Goal: Information Seeking & Learning: Learn about a topic

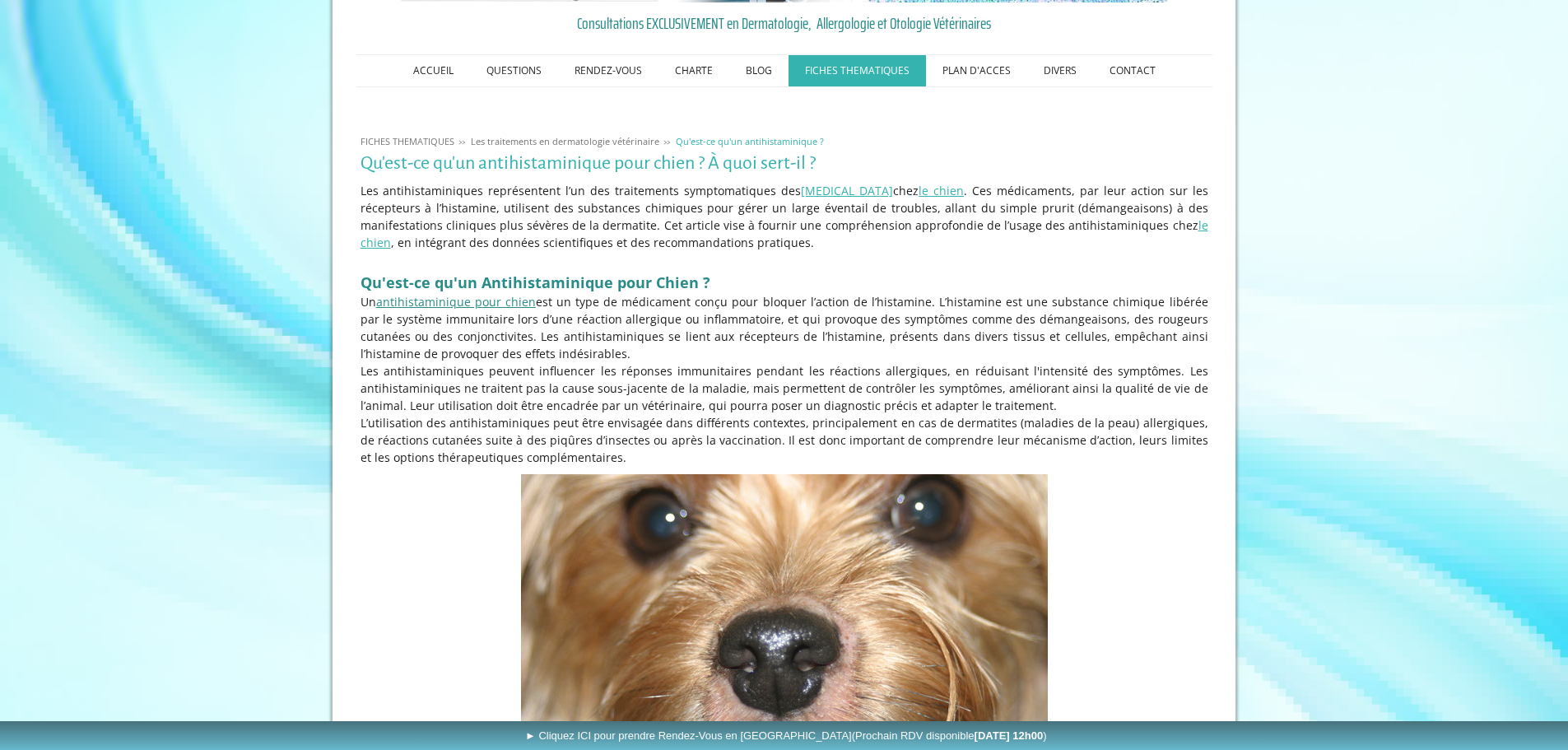
scroll to position [247, 0]
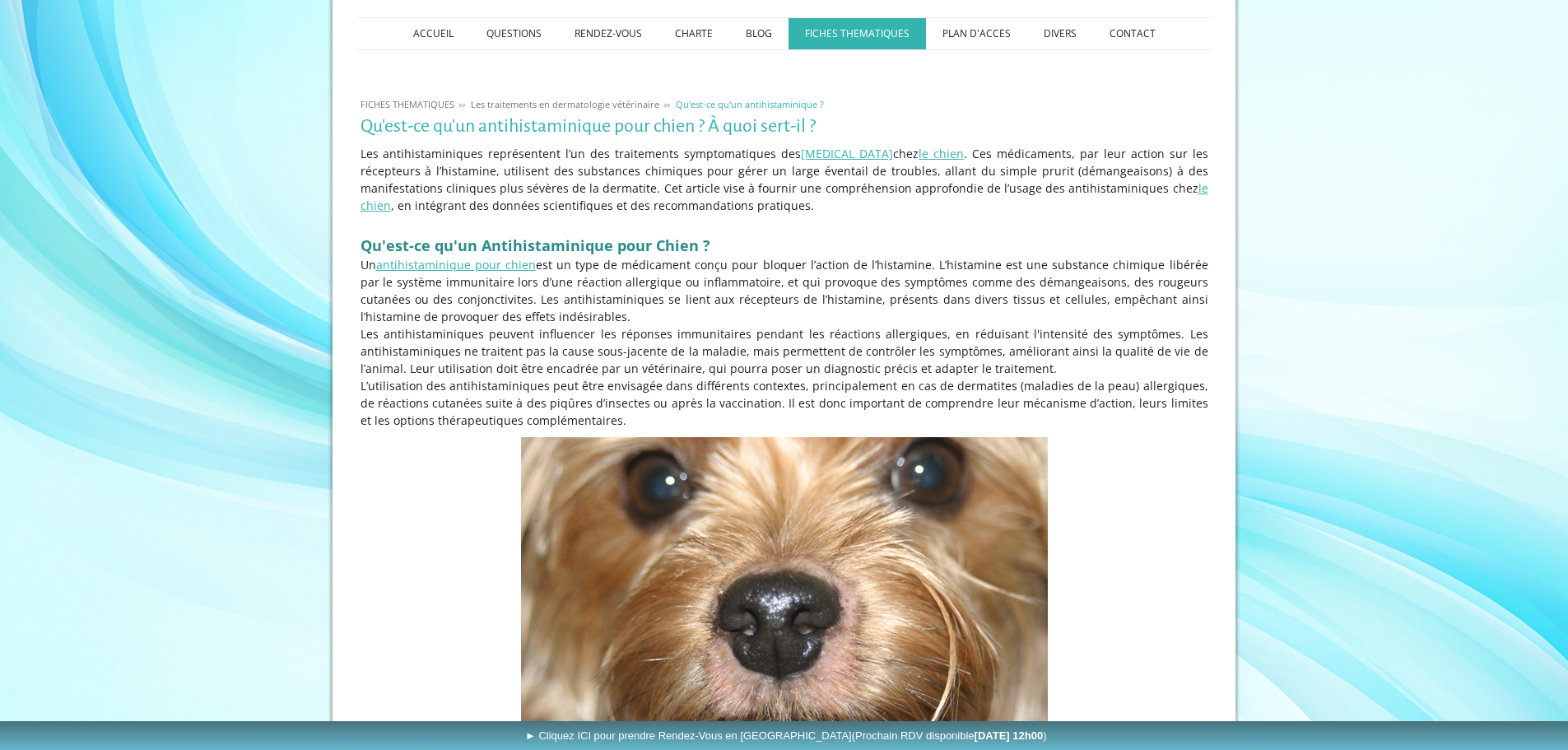
drag, startPoint x: 549, startPoint y: 318, endPoint x: 1142, endPoint y: 403, distance: 599.1
click at [1142, 403] on div "Les antihistaminiques représentent l’un des traitements symptomatiques des [MED…" at bounding box center [784, 286] width 855 height 292
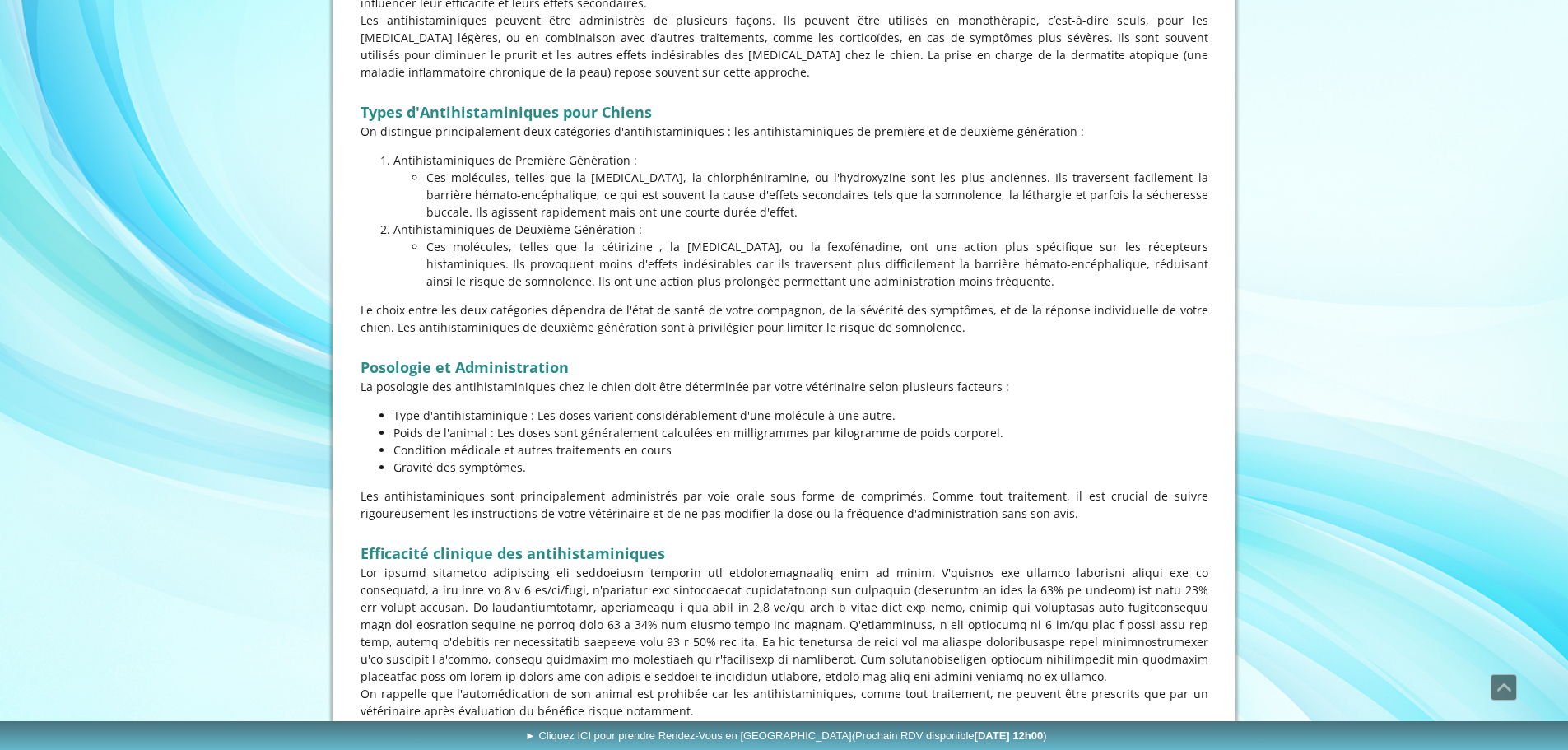
scroll to position [1317, 0]
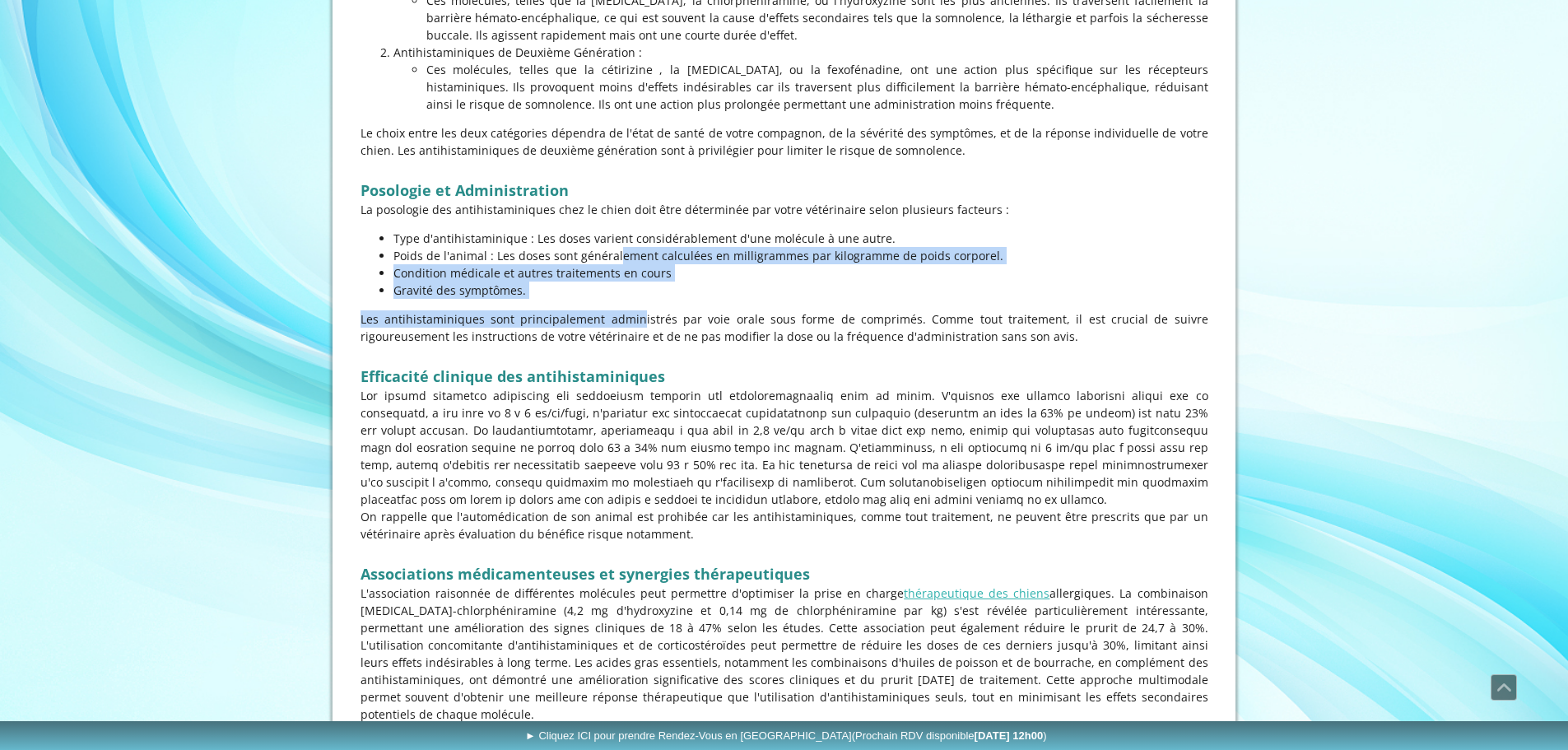
drag, startPoint x: 543, startPoint y: 249, endPoint x: 610, endPoint y: 307, distance: 88.6
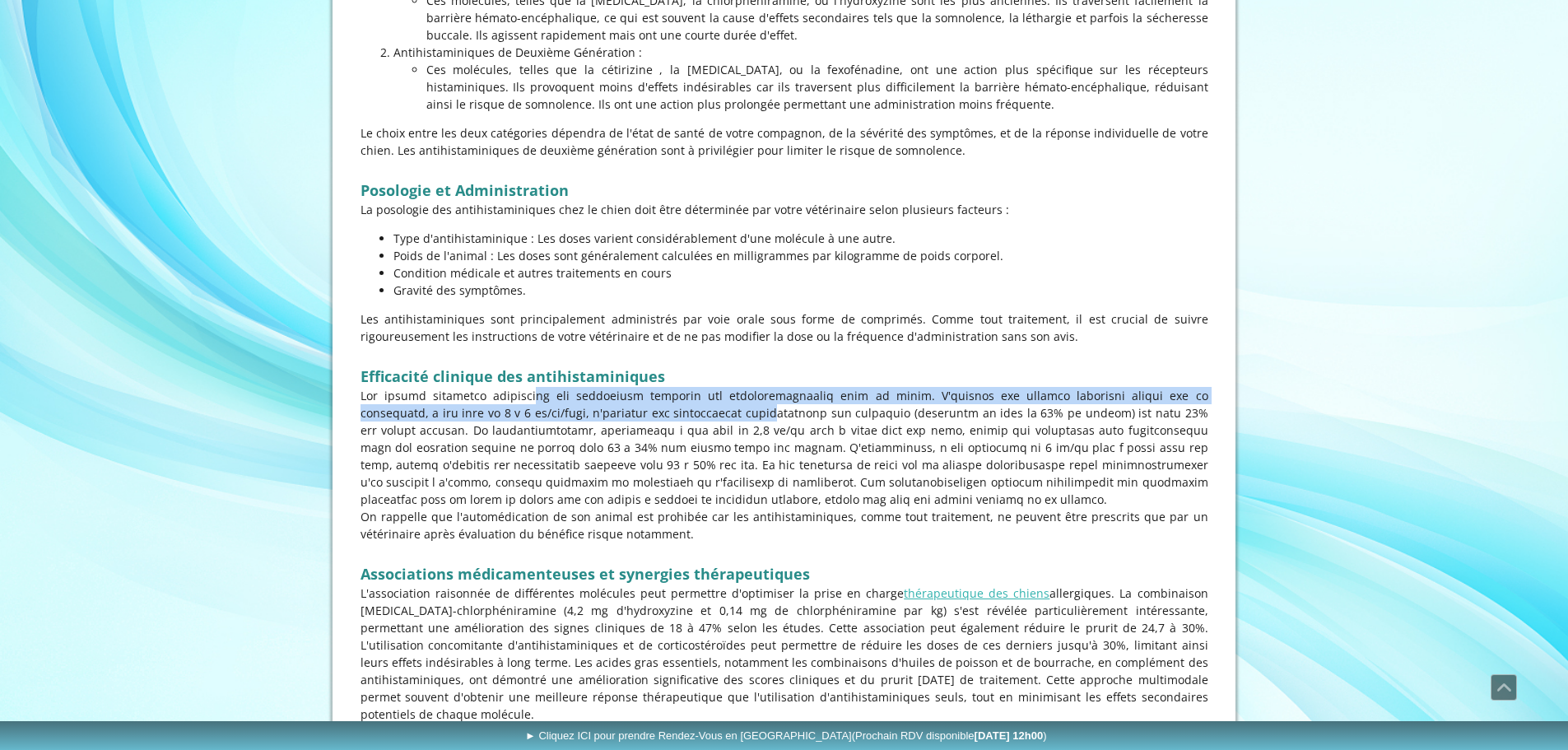
drag, startPoint x: 599, startPoint y: 388, endPoint x: 658, endPoint y: 412, distance: 63.7
click at [658, 412] on p at bounding box center [784, 447] width 848 height 121
click at [395, 404] on p at bounding box center [784, 447] width 848 height 121
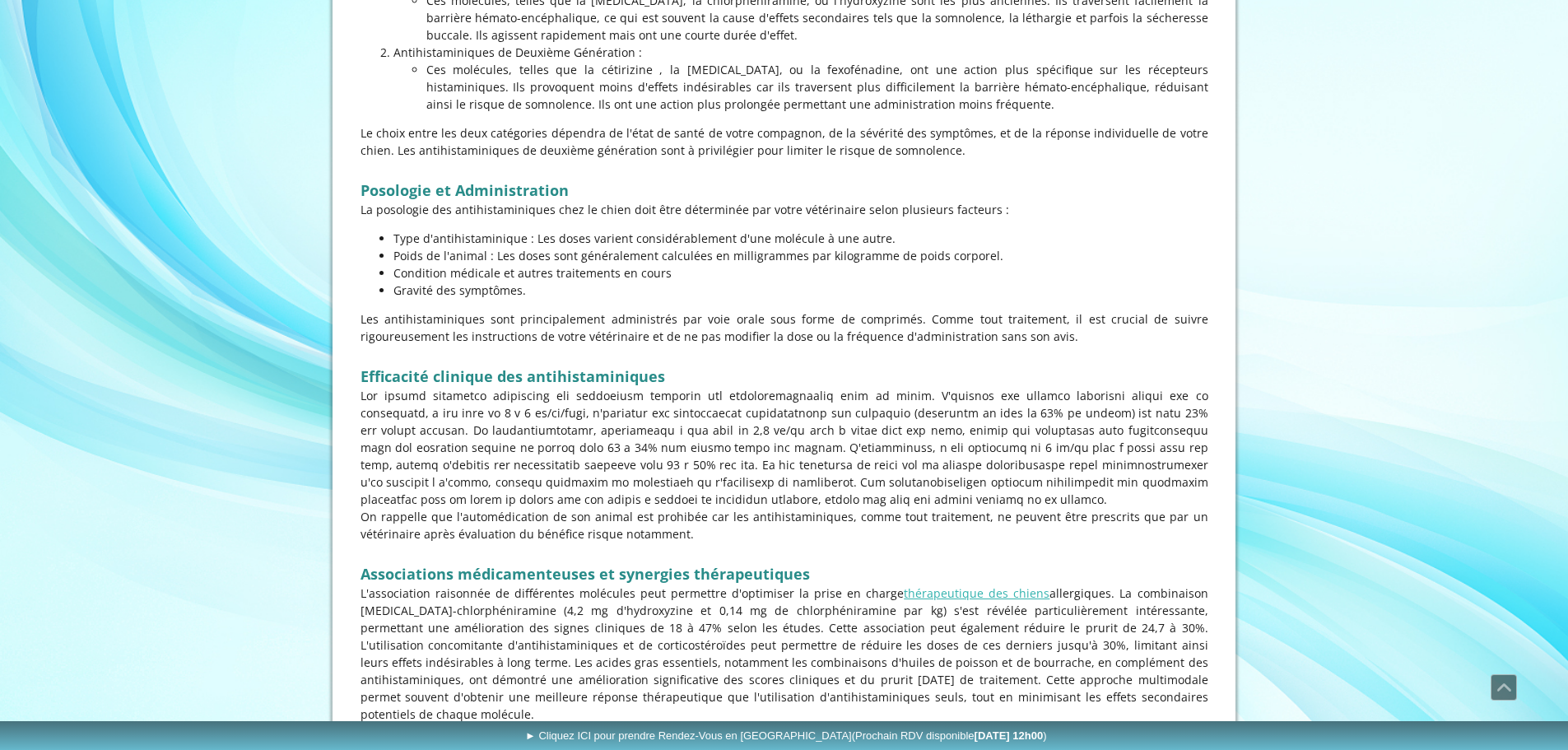
click at [398, 403] on p at bounding box center [784, 447] width 848 height 121
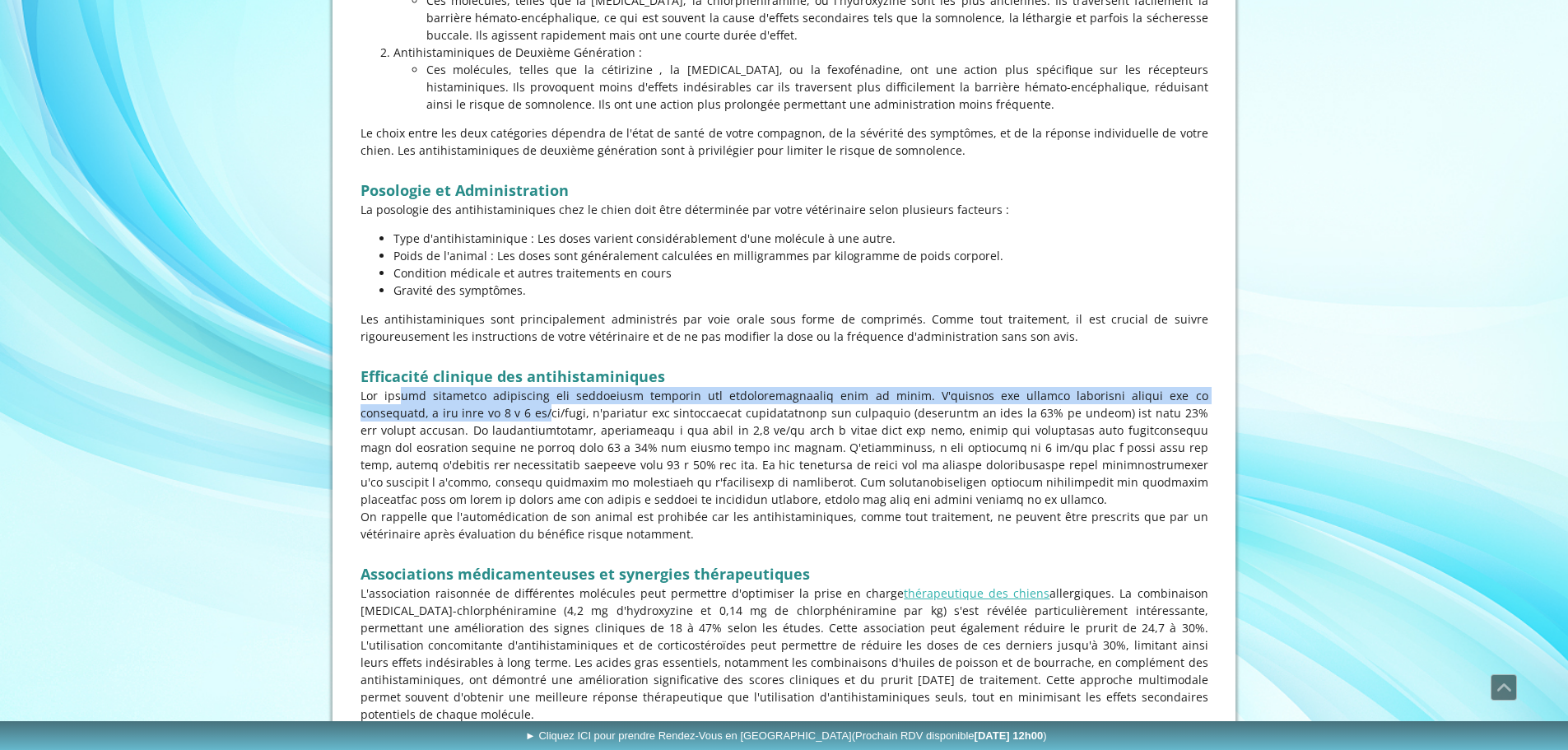
drag, startPoint x: 375, startPoint y: 394, endPoint x: 427, endPoint y: 411, distance: 54.7
click at [427, 411] on p at bounding box center [784, 447] width 848 height 121
click at [875, 390] on p at bounding box center [784, 447] width 848 height 121
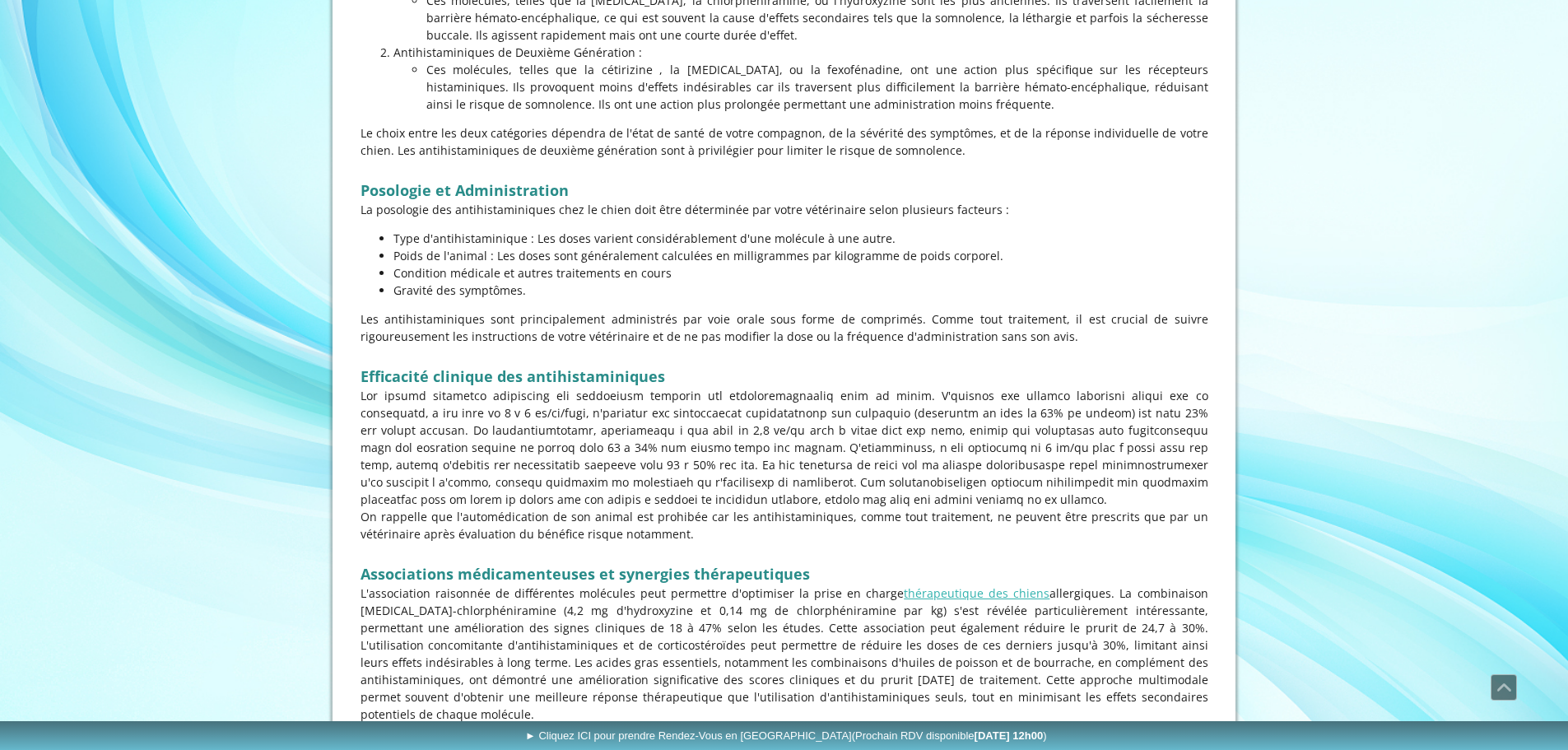
click at [440, 429] on p at bounding box center [784, 447] width 848 height 121
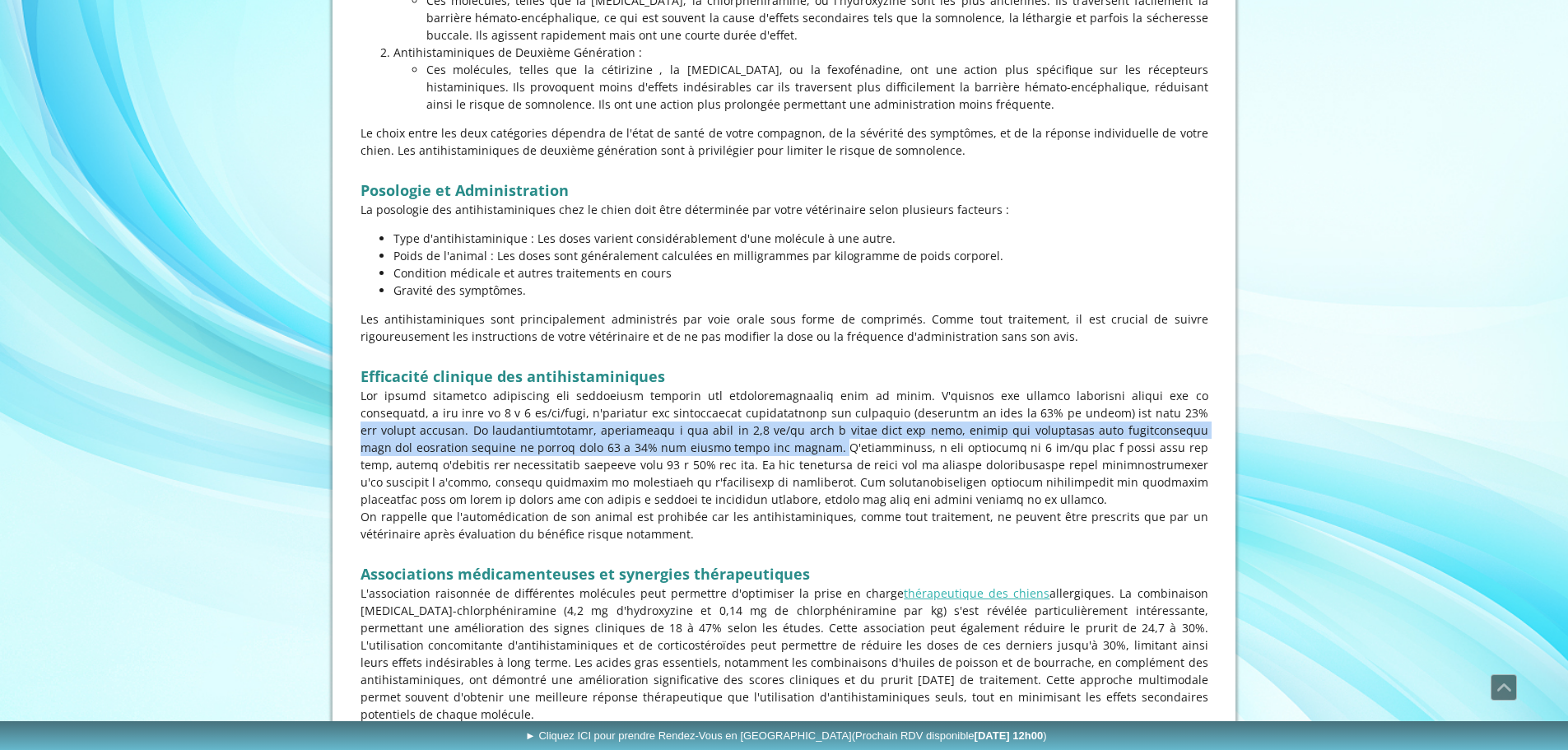
drag, startPoint x: 1064, startPoint y: 414, endPoint x: 605, endPoint y: 446, distance: 460.1
click at [605, 446] on p at bounding box center [784, 447] width 848 height 121
drag, startPoint x: 434, startPoint y: 464, endPoint x: 671, endPoint y: 534, distance: 247.1
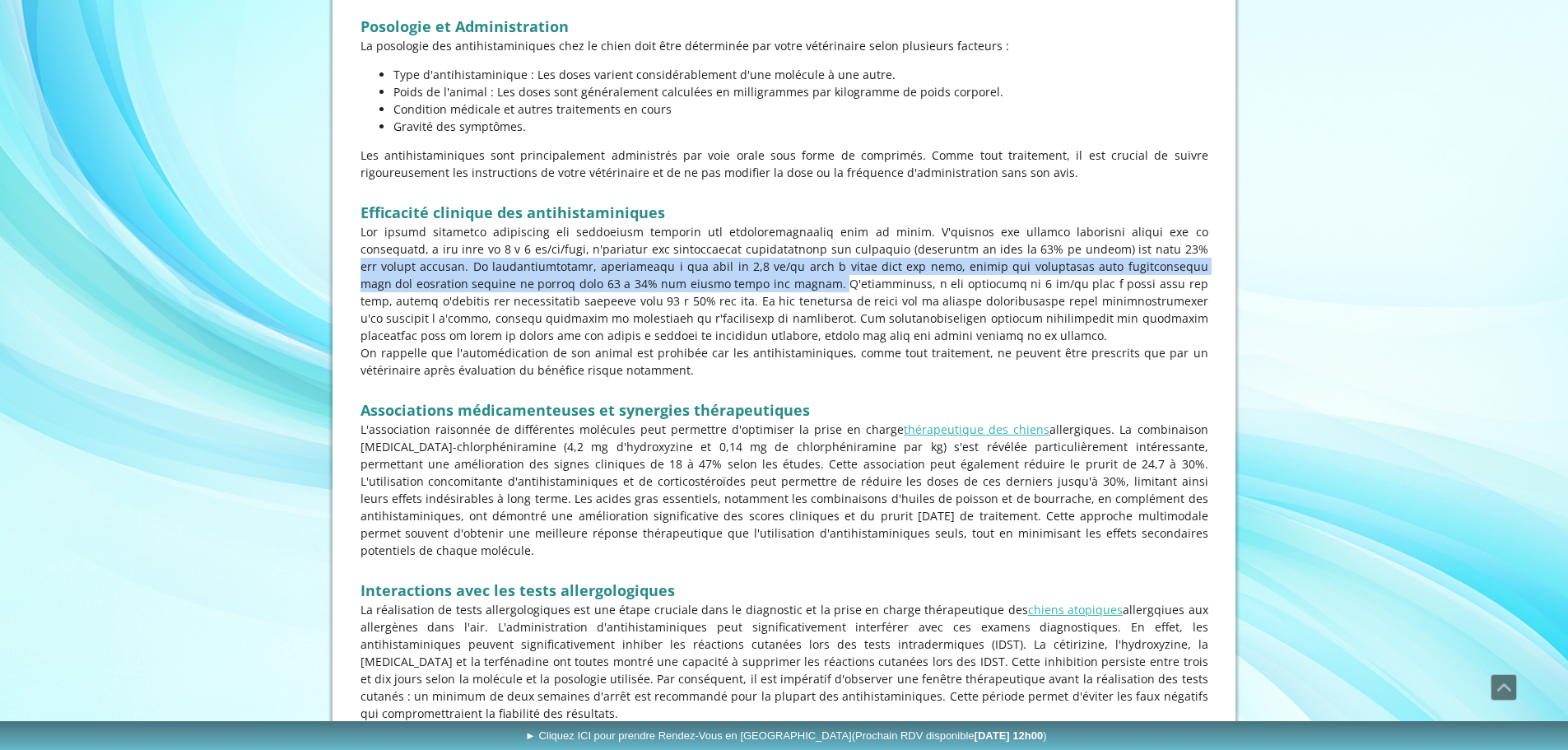
scroll to position [1481, 0]
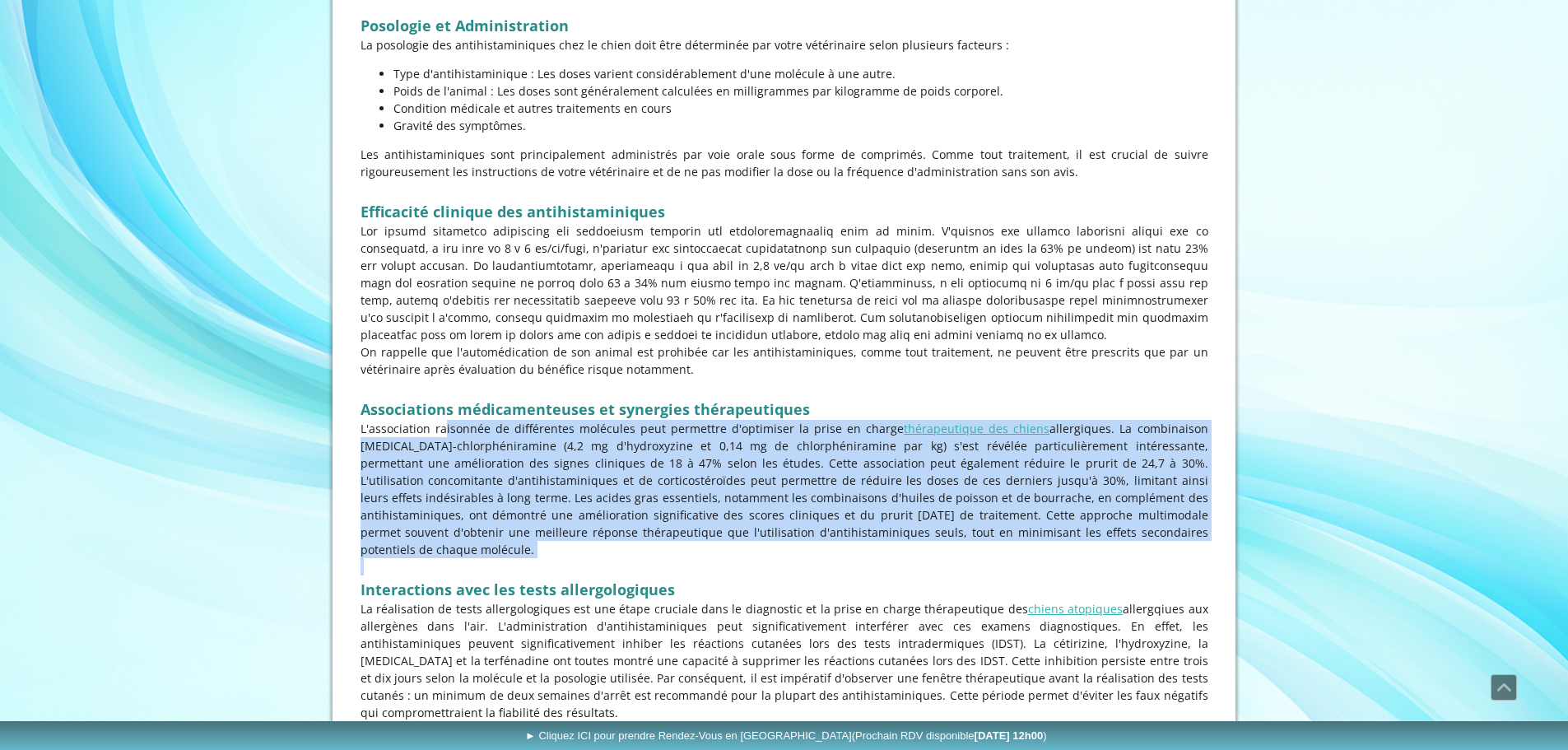
drag, startPoint x: 507, startPoint y: 439, endPoint x: 1068, endPoint y: 538, distance: 569.7
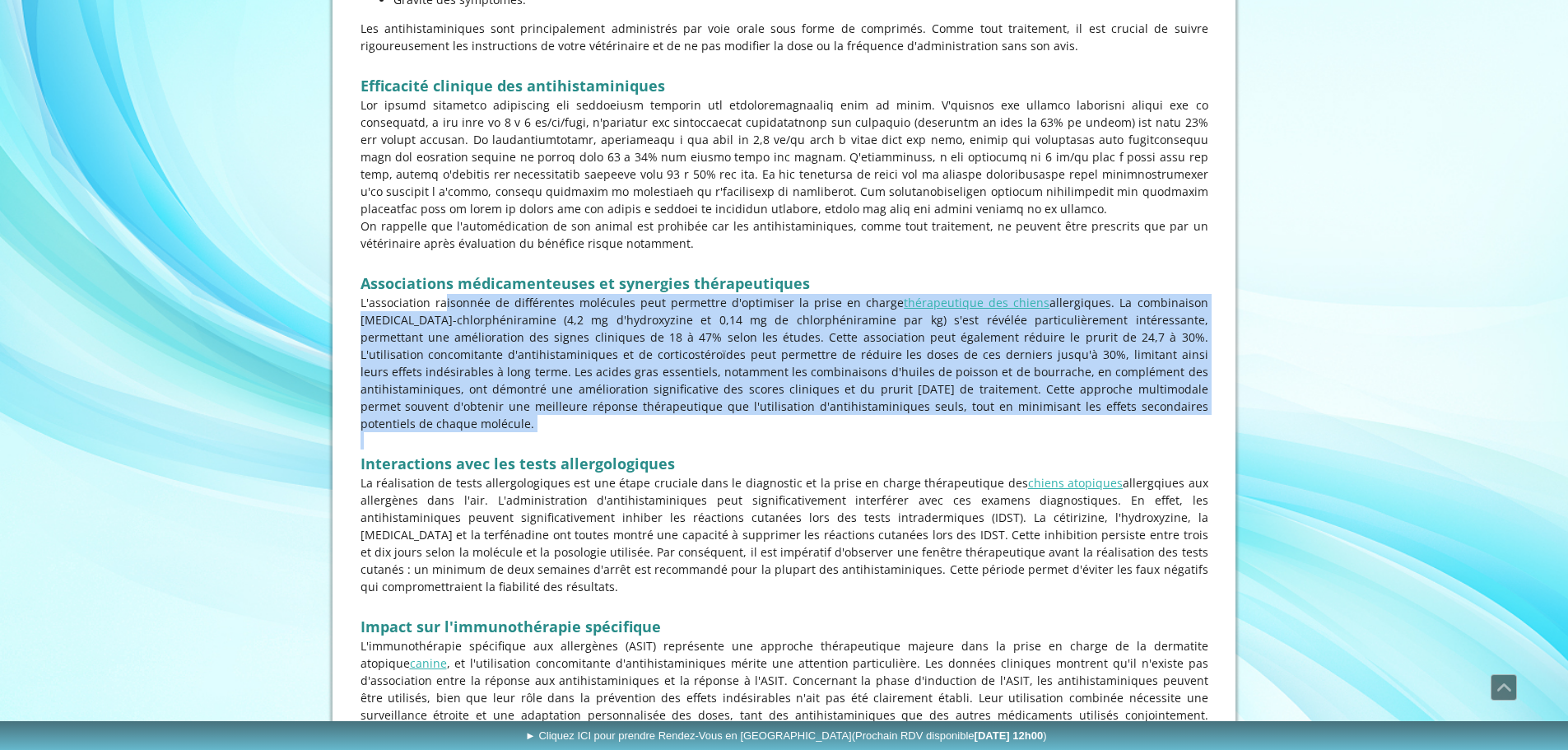
scroll to position [1810, 0]
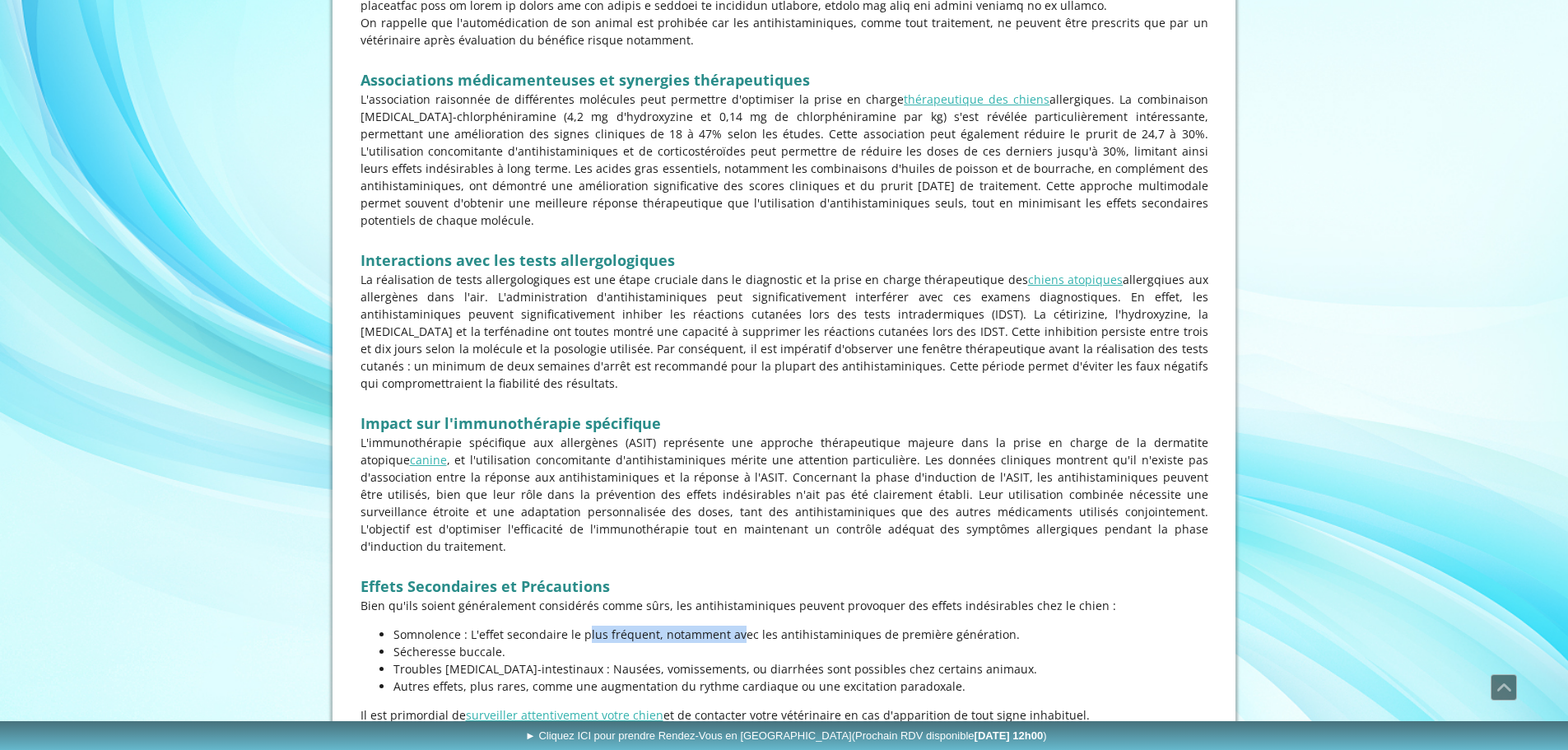
drag, startPoint x: 517, startPoint y: 580, endPoint x: 654, endPoint y: 584, distance: 137.1
click at [654, 625] on p "Somnolence : L'effet secondaire le plus fréquent, notamment avec les antihistam…" at bounding box center [801, 634] width 815 height 17
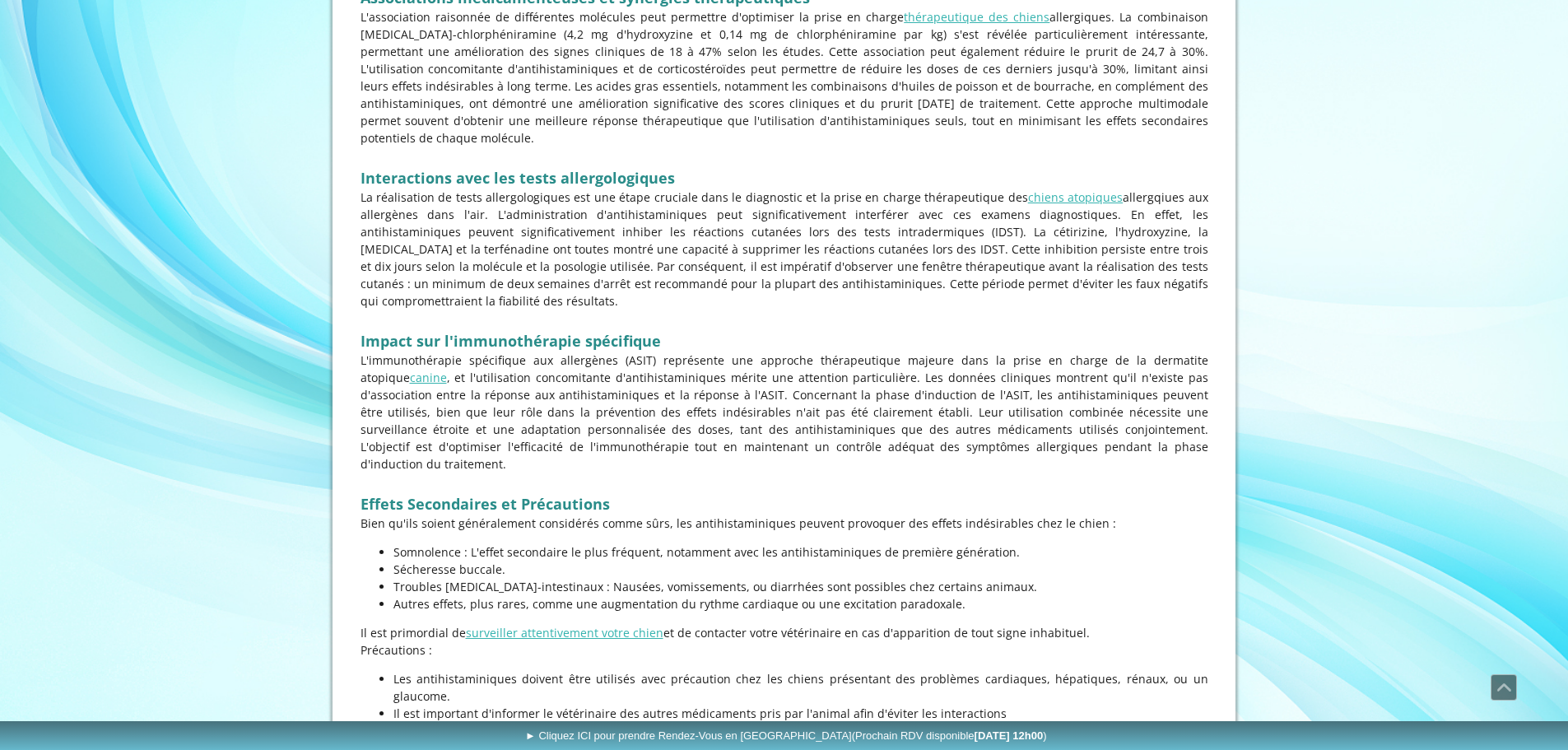
click at [455, 543] on p "Somnolence : L'effet secondaire le plus fréquent, notamment avec les antihistam…" at bounding box center [801, 552] width 815 height 17
drag, startPoint x: 440, startPoint y: 503, endPoint x: 907, endPoint y: 497, distance: 467.0
click at [907, 543] on p "Somnolence : L'effet secondaire le plus fréquent, notamment avec les antihistam…" at bounding box center [801, 552] width 815 height 17
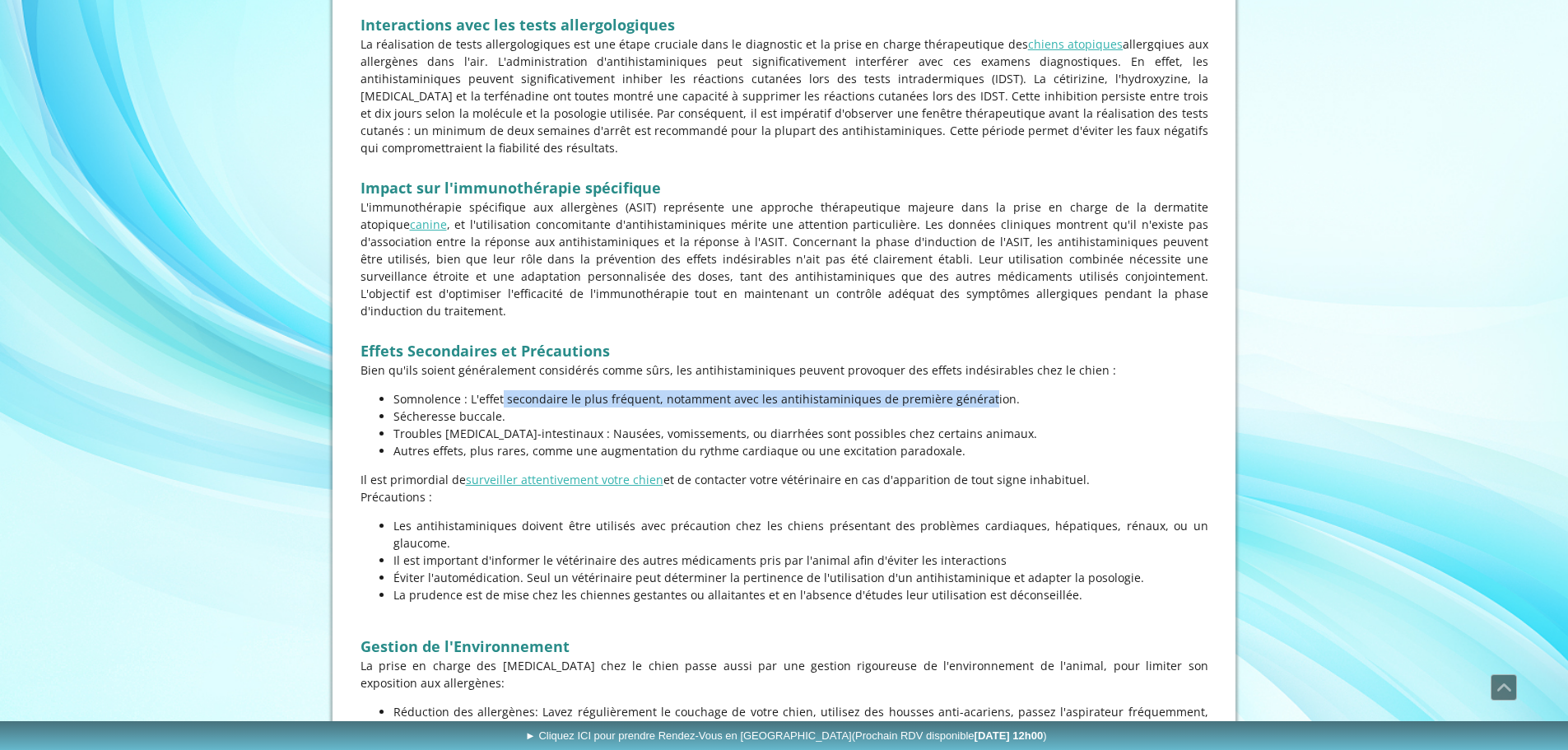
scroll to position [2057, 0]
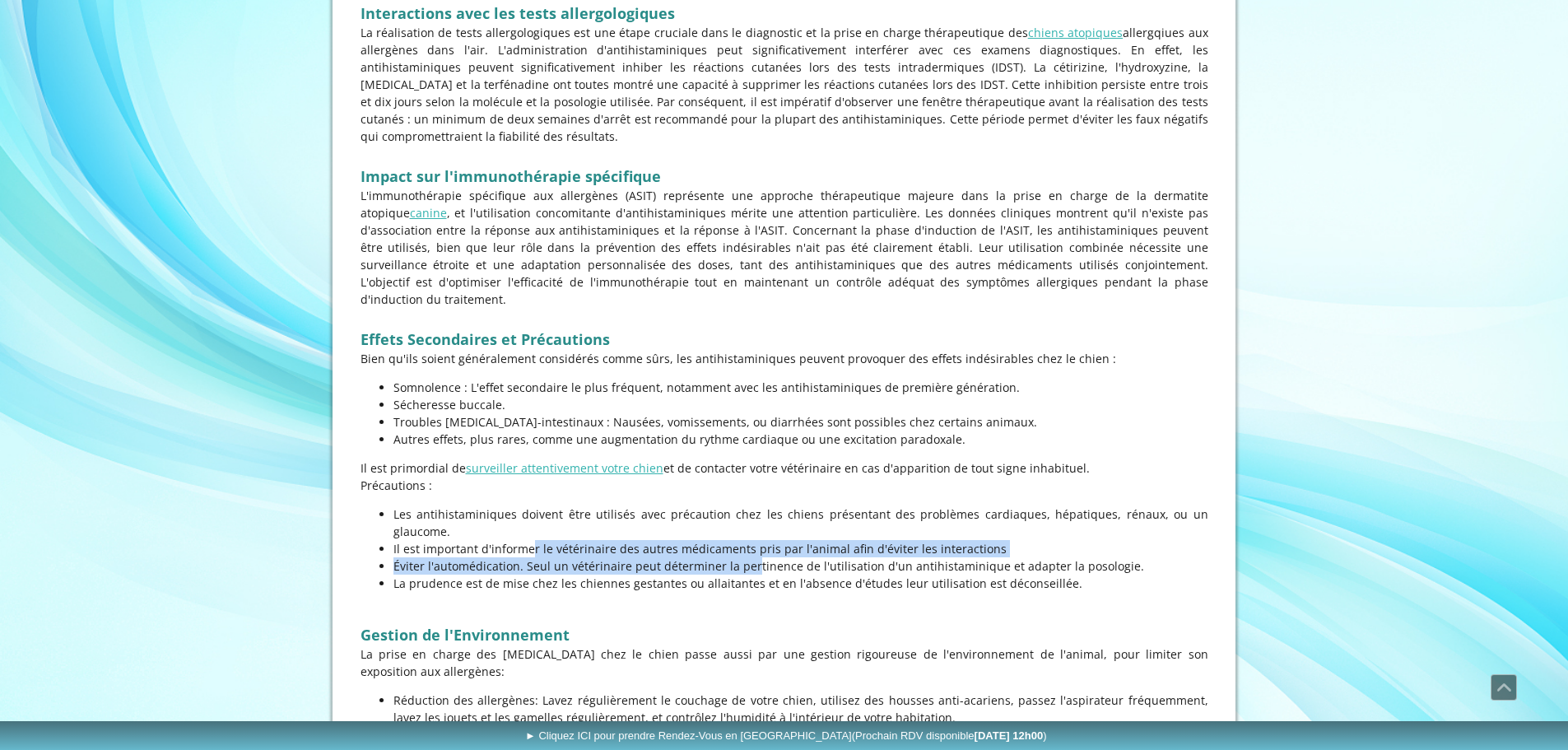
drag, startPoint x: 458, startPoint y: 482, endPoint x: 677, endPoint y: 495, distance: 219.4
click at [677, 505] on ul "Les antihistaminiques doivent être utilisés avec précaution chez les chiens pré…" at bounding box center [784, 548] width 848 height 86
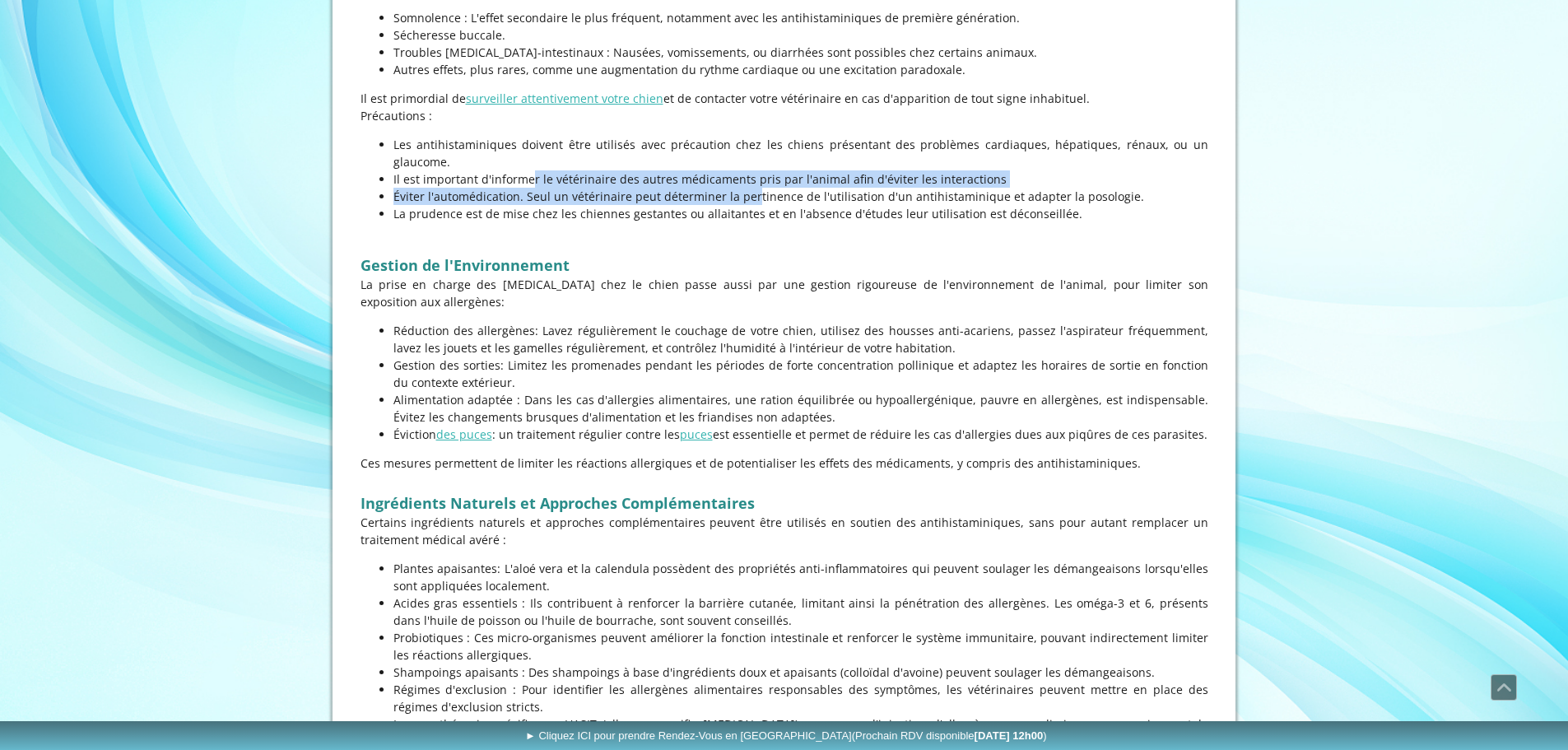
scroll to position [2468, 0]
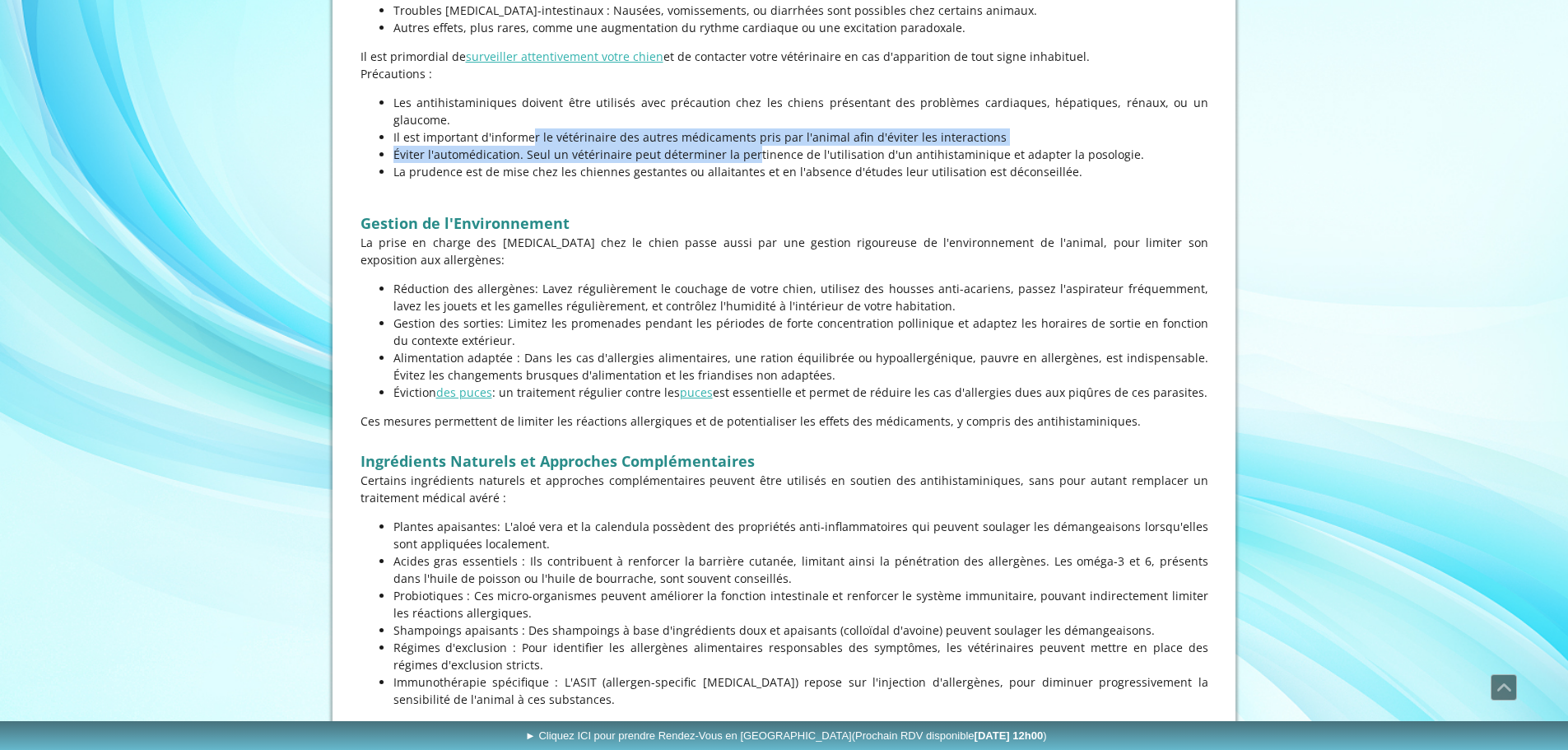
drag, startPoint x: 466, startPoint y: 459, endPoint x: 602, endPoint y: 566, distance: 173.0
click at [599, 573] on ul "Plantes apaisantes: L'aloé vera et la calendula possèdent des propriétés anti-i…" at bounding box center [784, 612] width 848 height 190
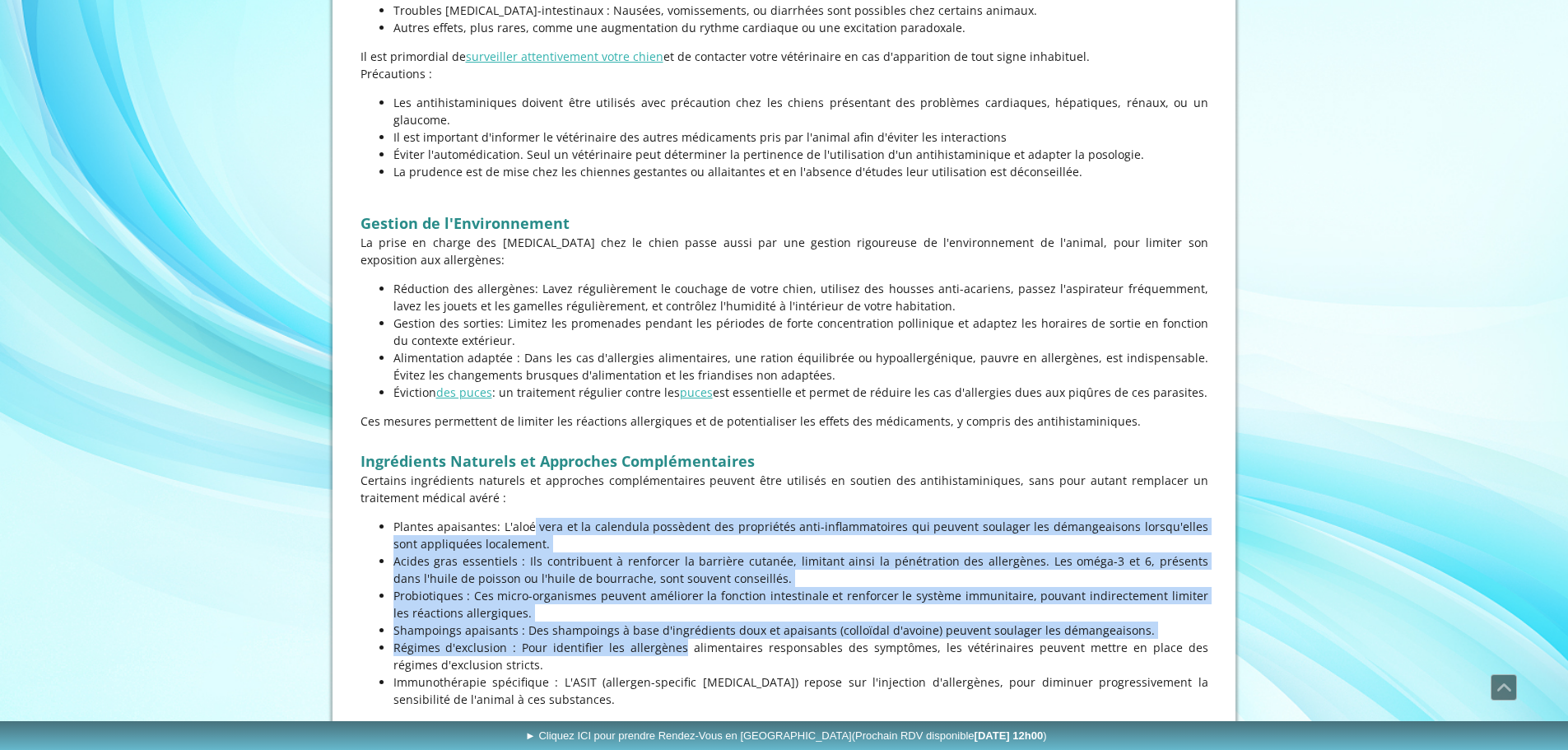
click at [602, 622] on p "Shampoings apaisants : Des shampoings à base d'ingrédients doux et apaisants (c…" at bounding box center [801, 630] width 815 height 17
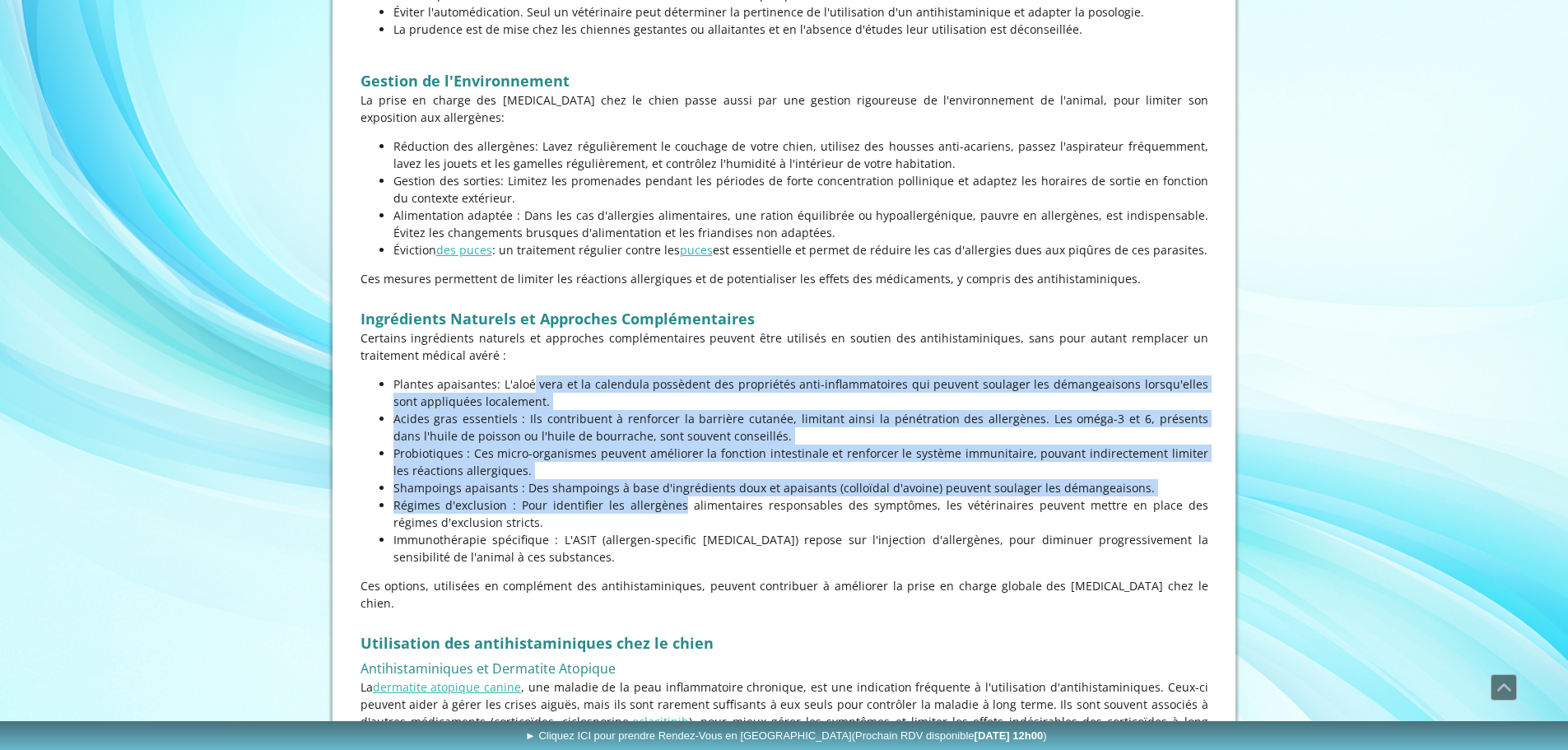
scroll to position [2633, 0]
